Goal: Find specific page/section: Find specific page/section

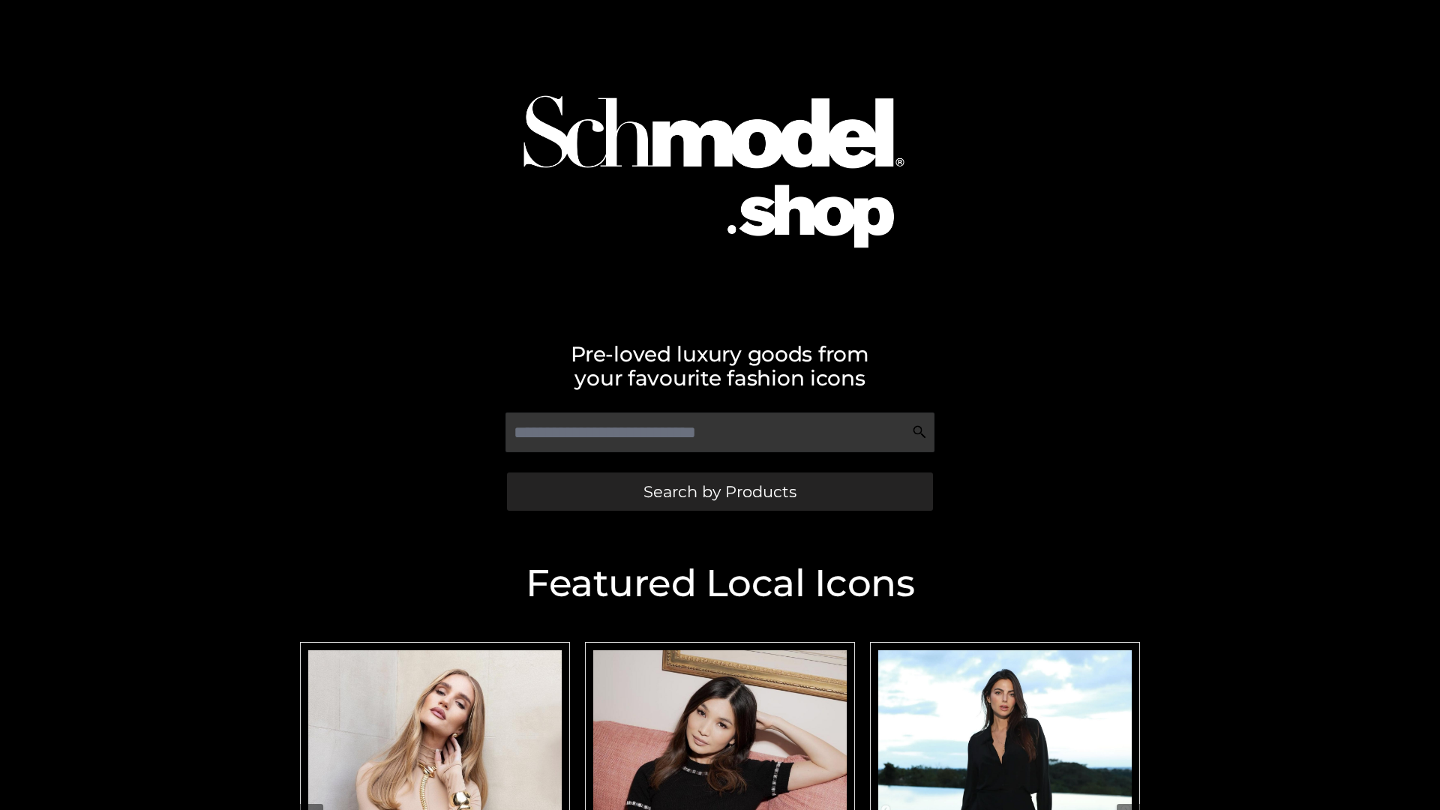
click at [719, 491] on span "Search by Products" at bounding box center [719, 492] width 153 height 16
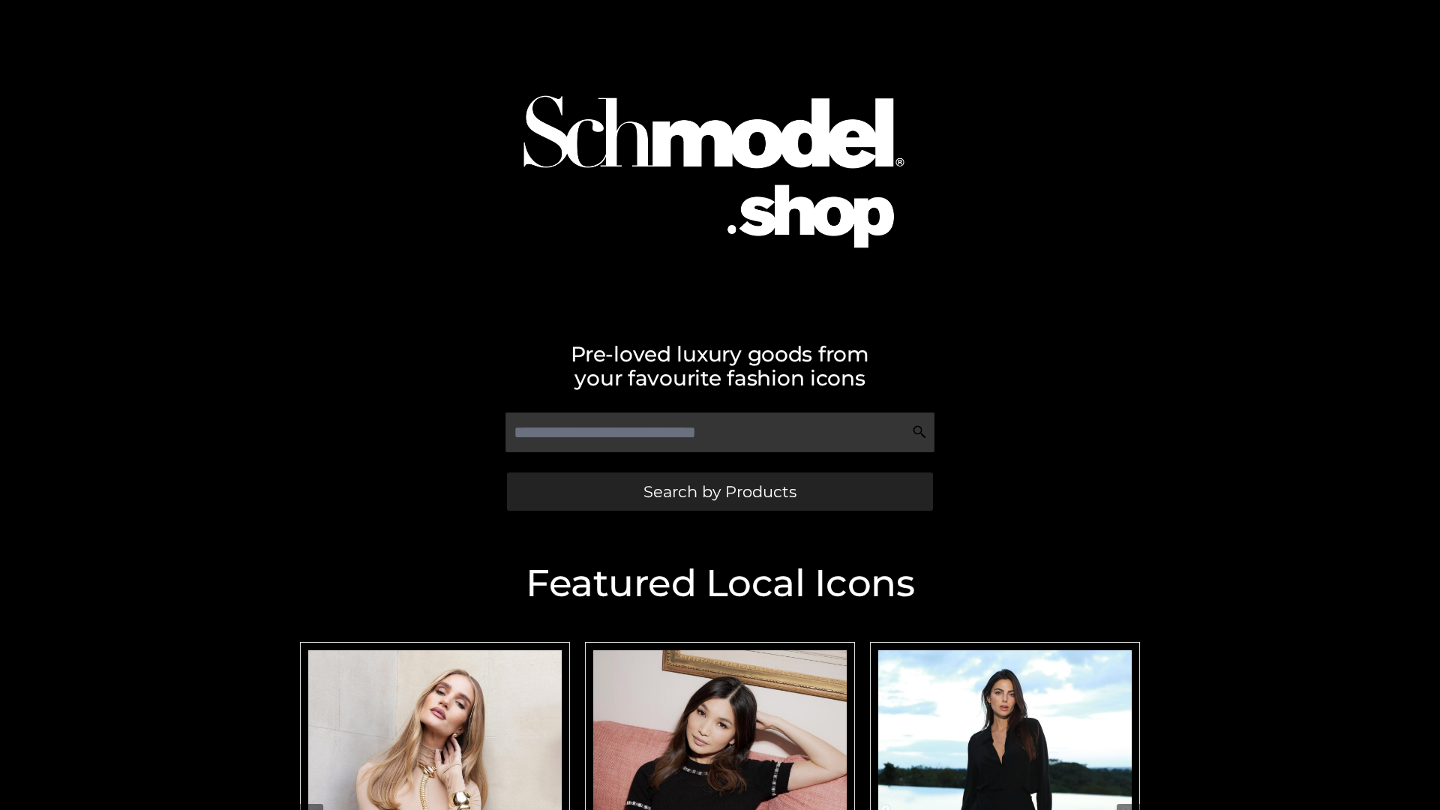
click at [719, 491] on span "Search by Products" at bounding box center [719, 492] width 153 height 16
